Goal: Information Seeking & Learning: Understand process/instructions

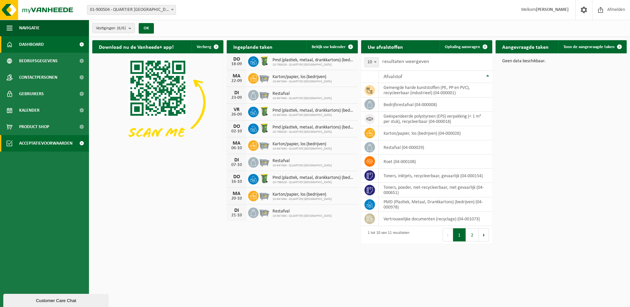
click at [50, 146] on span "Acceptatievoorwaarden" at bounding box center [45, 143] width 53 height 16
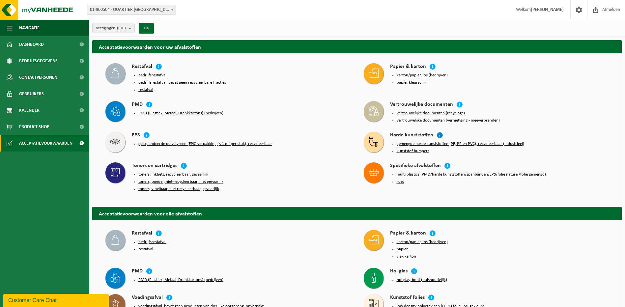
click at [437, 134] on icon at bounding box center [440, 135] width 7 height 7
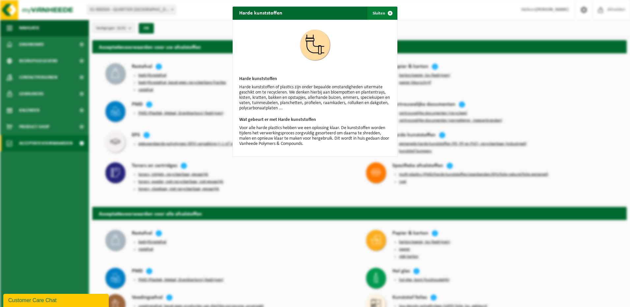
click at [388, 13] on span "button" at bounding box center [390, 13] width 13 height 13
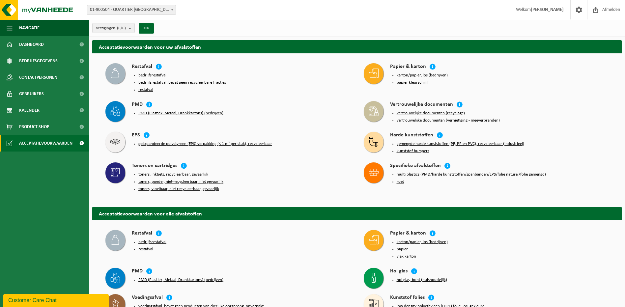
click at [448, 141] on button "gemengde harde kunststoffen (PE, PP en PVC), recycleerbaar (industrieel)" at bounding box center [461, 143] width 128 height 5
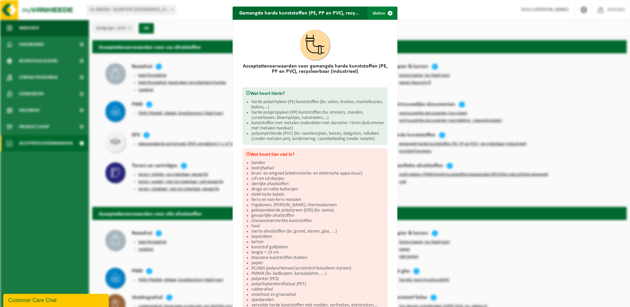
click at [389, 14] on span "button" at bounding box center [390, 13] width 13 height 13
